Goal: Find specific page/section: Find specific page/section

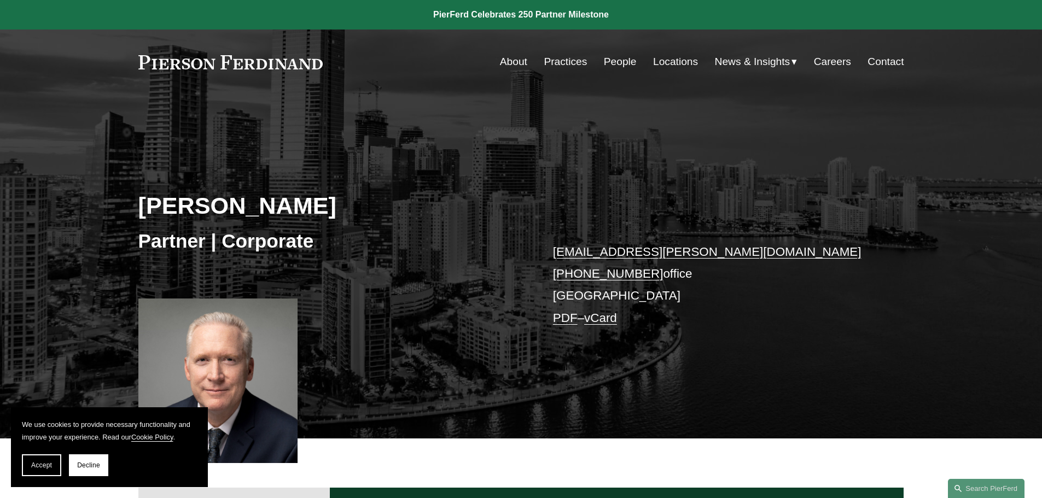
click at [660, 66] on link "Locations" at bounding box center [675, 61] width 45 height 21
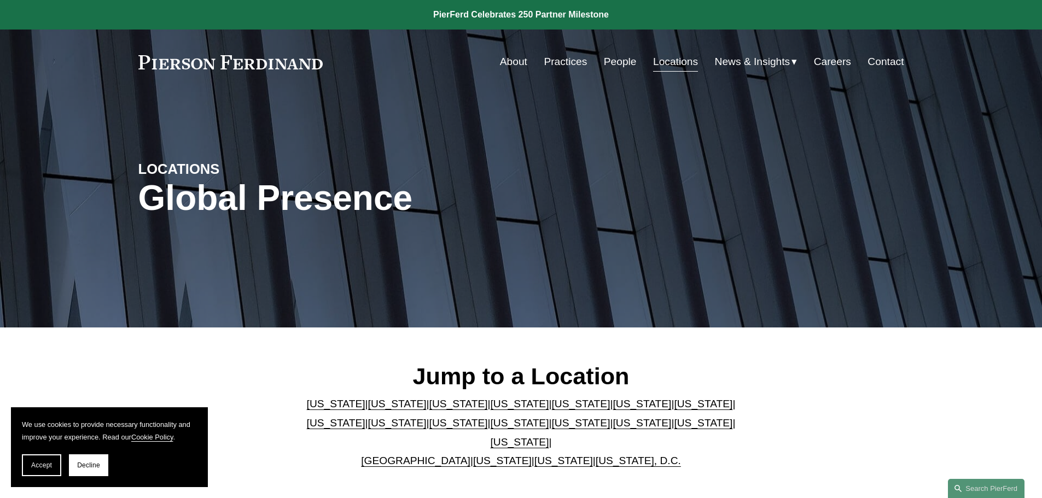
click at [551, 409] on link "[US_STATE]" at bounding box center [580, 403] width 59 height 11
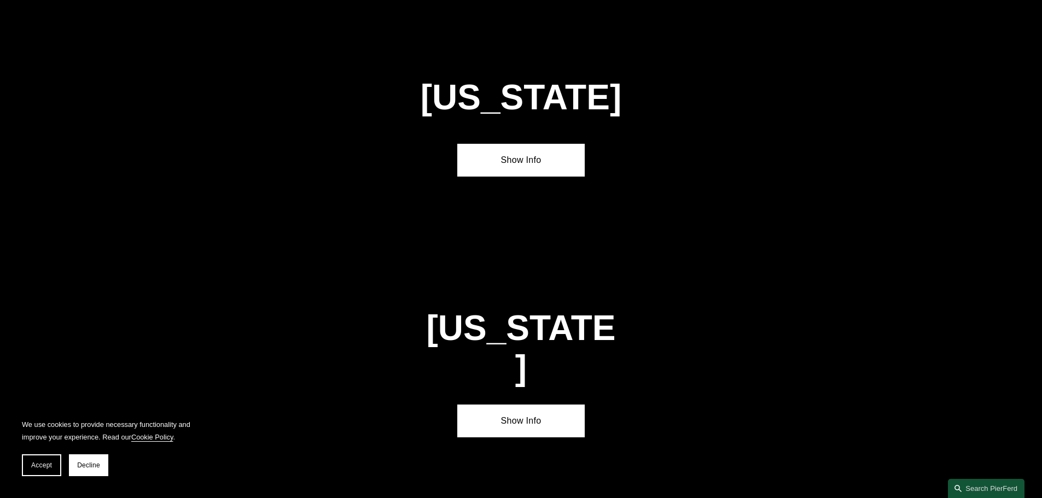
scroll to position [1418, 0]
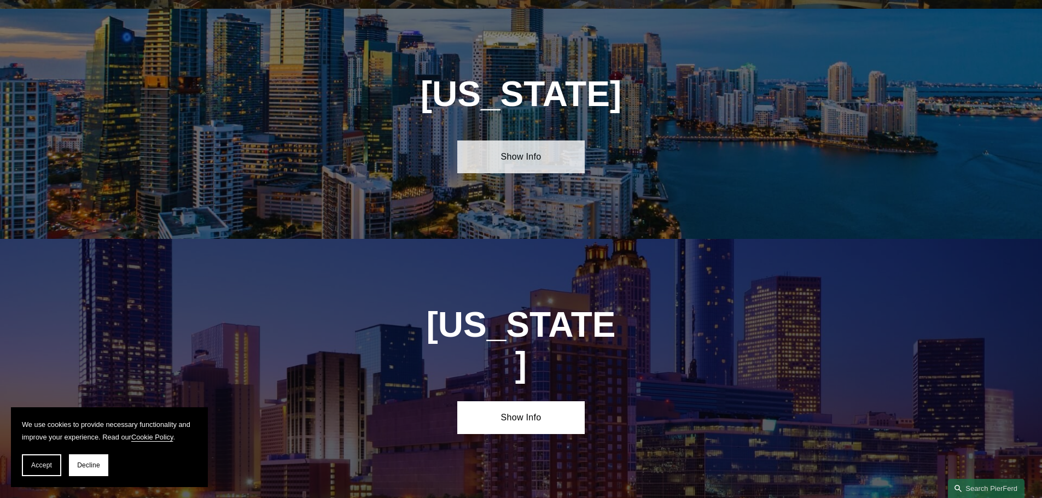
click at [523, 151] on link "Show Info" at bounding box center [520, 157] width 127 height 33
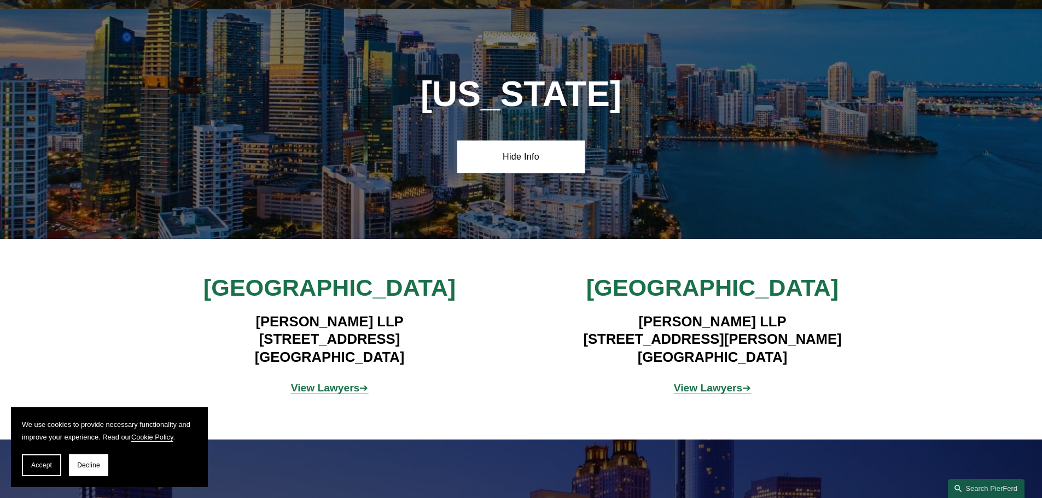
click at [313, 382] on strong "View Lawyers" at bounding box center [325, 387] width 69 height 11
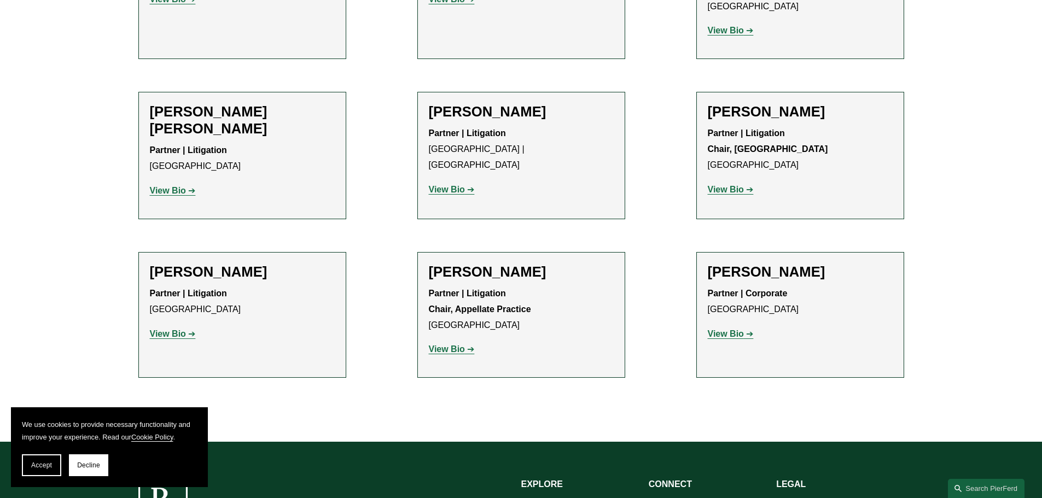
scroll to position [1039, 0]
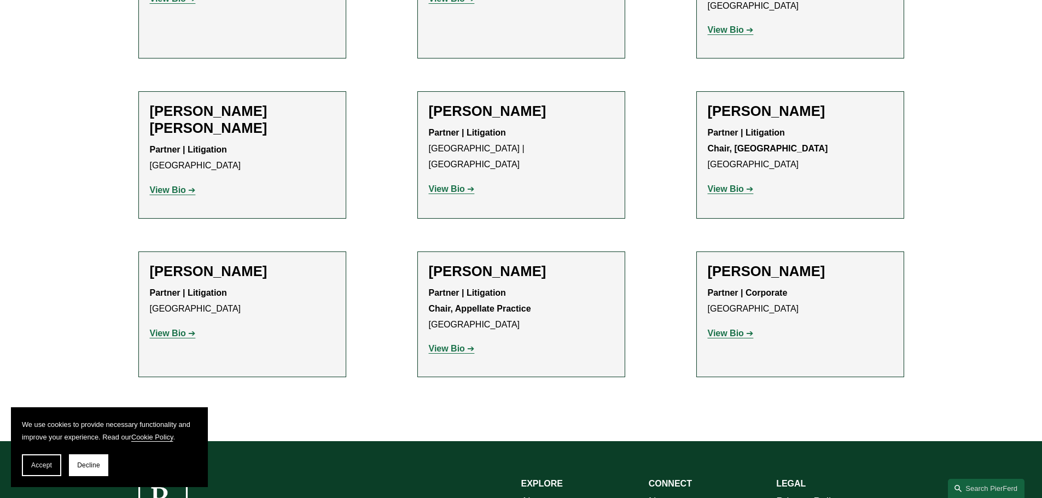
click at [179, 185] on strong "View Bio" at bounding box center [168, 189] width 36 height 9
